Goal: Transaction & Acquisition: Purchase product/service

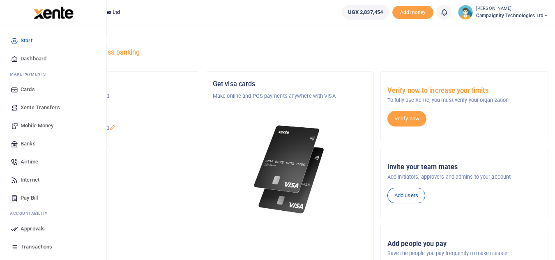
click at [31, 244] on span "Transactions" at bounding box center [37, 247] width 32 height 8
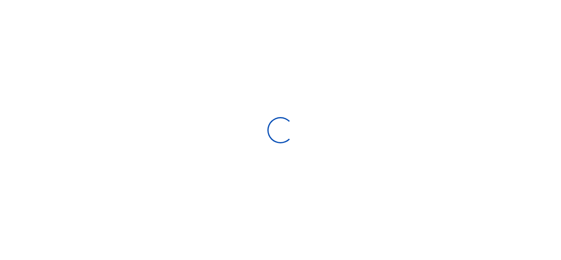
select select
type input "[DATE] - [DATE]"
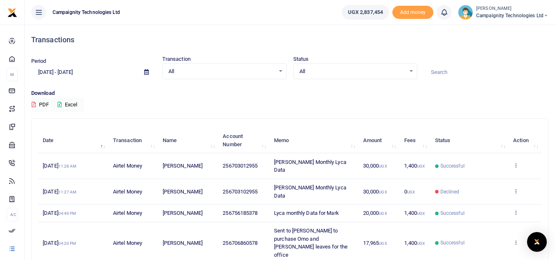
click at [246, 240] on span "256706860578" at bounding box center [240, 243] width 35 height 6
drag, startPoint x: 233, startPoint y: 219, endPoint x: 263, endPoint y: 221, distance: 30.0
click at [263, 222] on td "256706860578" at bounding box center [243, 242] width 51 height 41
copy span "706860578"
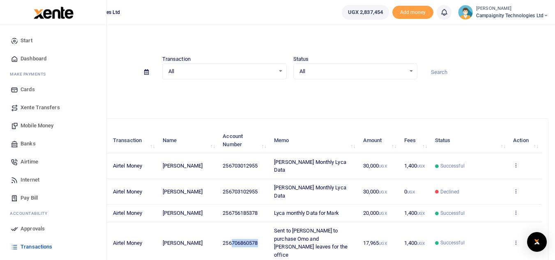
click at [30, 122] on span "Mobile Money" at bounding box center [37, 126] width 33 height 8
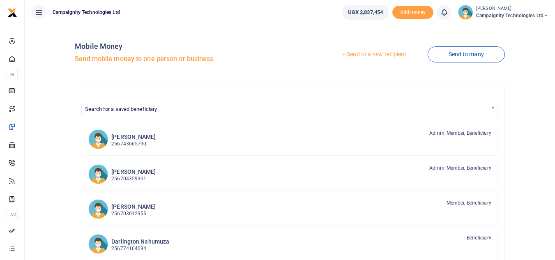
click at [374, 57] on link "Send to a new recipient" at bounding box center [373, 54] width 107 height 15
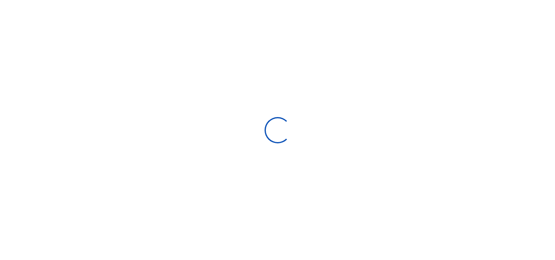
select select
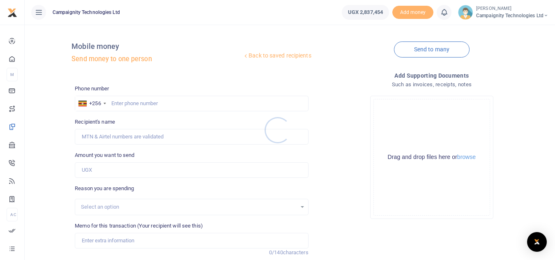
click at [165, 105] on div at bounding box center [277, 130] width 555 height 260
click at [161, 104] on input "text" at bounding box center [191, 104] width 233 height 16
paste input "706860578"
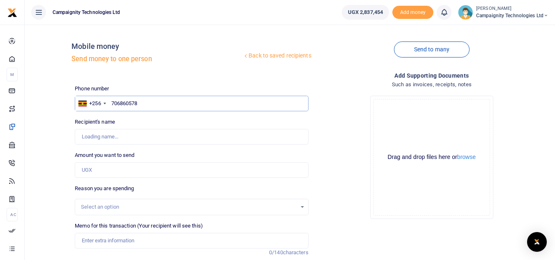
type input "706860578"
click at [105, 165] on input "Amount you want to send" at bounding box center [191, 170] width 233 height 16
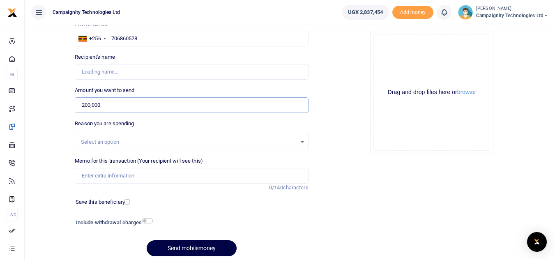
scroll to position [96, 0]
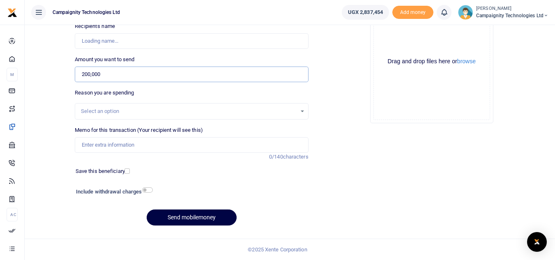
type input "200,000"
click at [190, 142] on input "Memo for this transaction (Your recipient will see this)" at bounding box center [191, 145] width 233 height 16
type input "s"
type input "Moses Lubinga"
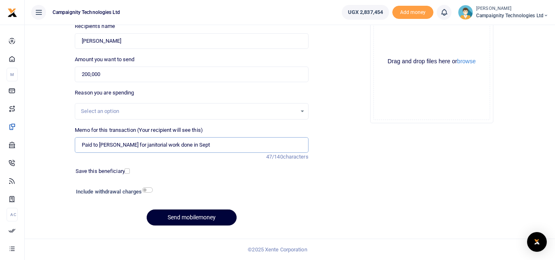
type input "Paid to [PERSON_NAME] for janitorial work done in Sept"
click at [195, 215] on button "Send mobilemoney" at bounding box center [192, 217] width 90 height 16
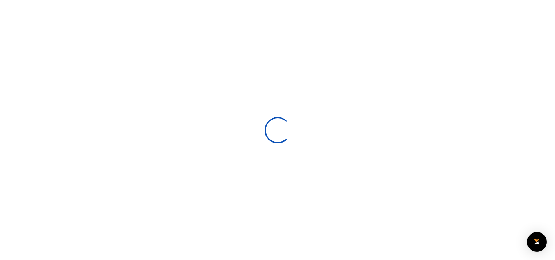
select select
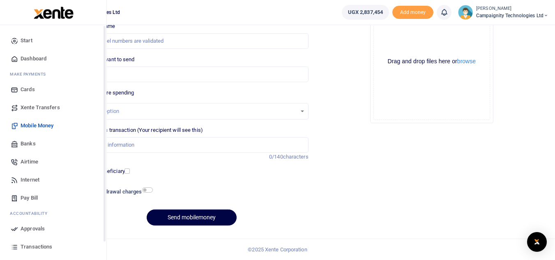
click at [49, 228] on link "Approvals" at bounding box center [53, 229] width 93 height 18
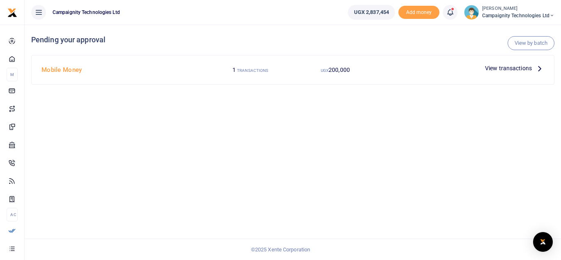
click at [500, 71] on span "View transactions" at bounding box center [508, 68] width 47 height 9
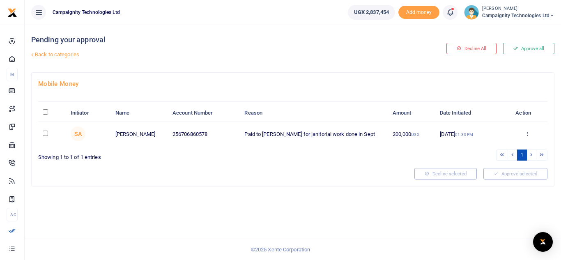
click at [520, 48] on button "Approve all" at bounding box center [528, 48] width 51 height 11
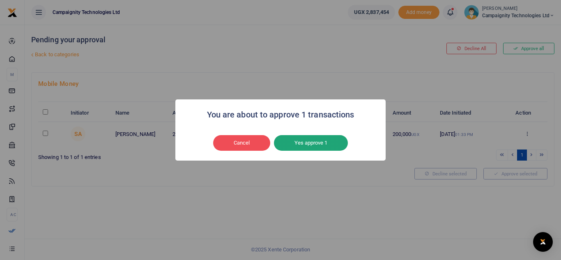
click at [322, 141] on button "Yes approve 1" at bounding box center [311, 143] width 74 height 16
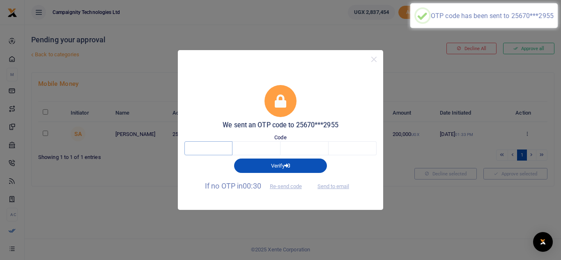
click at [213, 150] on input "text" at bounding box center [208, 148] width 48 height 14
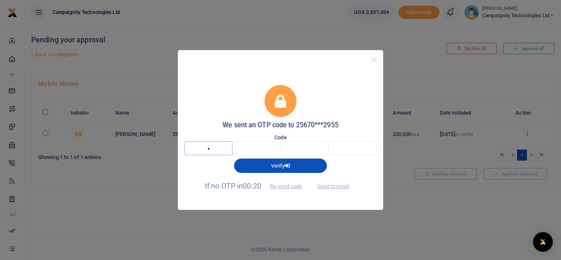
type input "6"
type input "0"
type input "4"
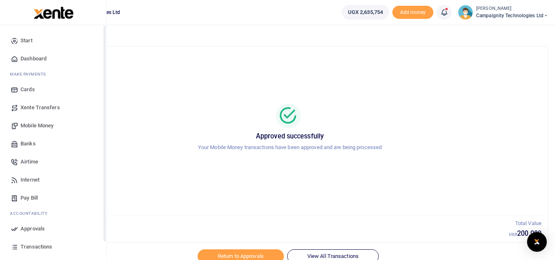
click at [30, 249] on span "Transactions" at bounding box center [37, 247] width 32 height 8
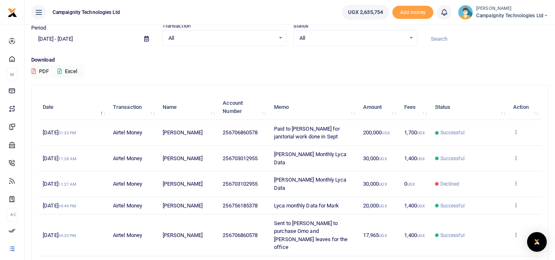
scroll to position [33, 0]
